Goal: Transaction & Acquisition: Purchase product/service

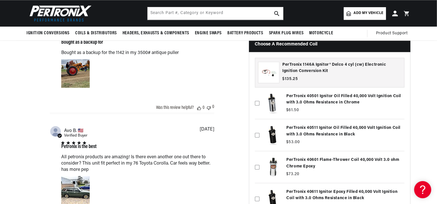
click at [257, 101] on icon at bounding box center [257, 103] width 5 height 5
click at [257, 96] on input "checkbox" at bounding box center [257, 94] width 5 height 5
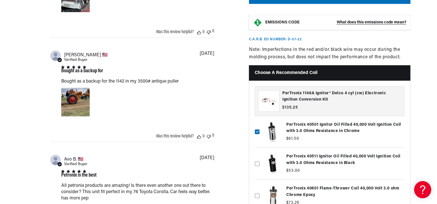
drag, startPoint x: 287, startPoint y: 117, endPoint x: 323, endPoint y: 121, distance: 36.1
click at [323, 121] on label at bounding box center [330, 131] width 150 height 29
click at [260, 121] on input "checkbox" at bounding box center [257, 122] width 5 height 5
drag, startPoint x: 286, startPoint y: 120, endPoint x: 332, endPoint y: 120, distance: 45.3
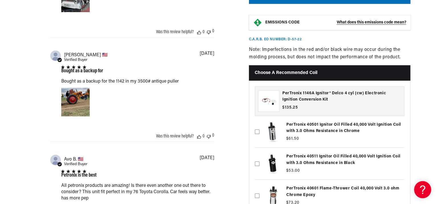
click at [334, 120] on label at bounding box center [330, 131] width 150 height 29
click at [260, 120] on input "checkbox" at bounding box center [257, 122] width 5 height 5
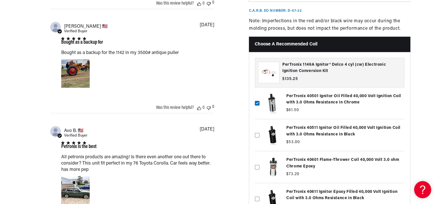
scroll to position [0, 0]
click at [300, 95] on label at bounding box center [330, 103] width 150 height 29
click at [260, 95] on input "checkbox" at bounding box center [257, 94] width 5 height 5
drag, startPoint x: 288, startPoint y: 89, endPoint x: 359, endPoint y: 86, distance: 70.5
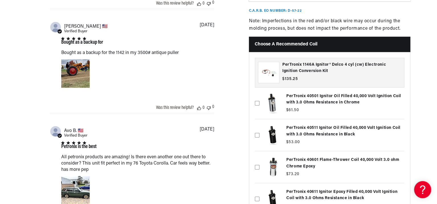
click at [359, 89] on label at bounding box center [330, 103] width 150 height 29
click at [260, 92] on input "checkbox" at bounding box center [257, 94] width 5 height 5
checkbox input "true"
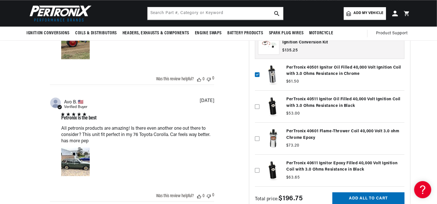
scroll to position [0, 0]
click at [331, 96] on label at bounding box center [330, 106] width 150 height 29
click at [260, 96] on input "checkbox" at bounding box center [257, 97] width 5 height 5
checkbox input "true"
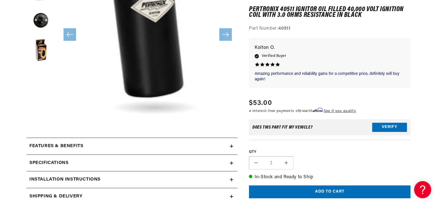
scroll to position [0, 712]
click at [297, 194] on button "Add to cart" at bounding box center [330, 191] width 162 height 13
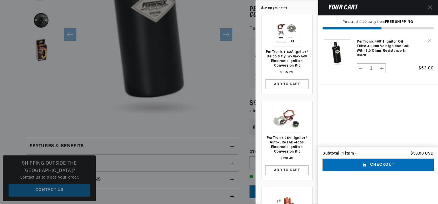
click at [203, 96] on div at bounding box center [219, 102] width 438 height 204
